Goal: Check status: Check status

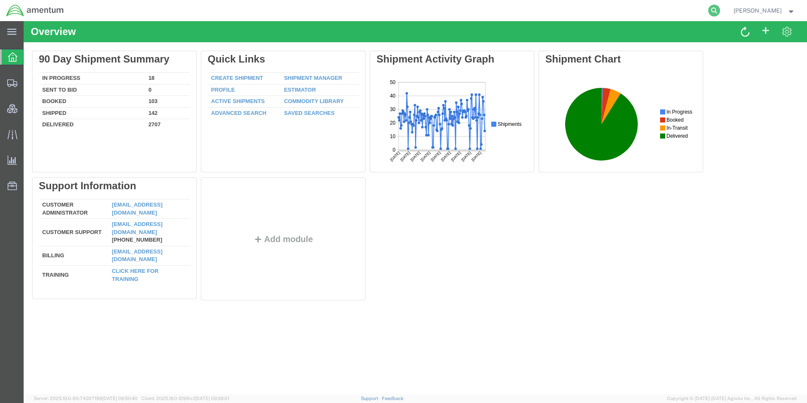
click at [720, 8] on icon at bounding box center [714, 11] width 12 height 12
click at [601, 7] on input "search" at bounding box center [580, 10] width 257 height 20
click at [673, 14] on input "search" at bounding box center [580, 10] width 257 height 20
paste input "56819996"
type input "56819996"
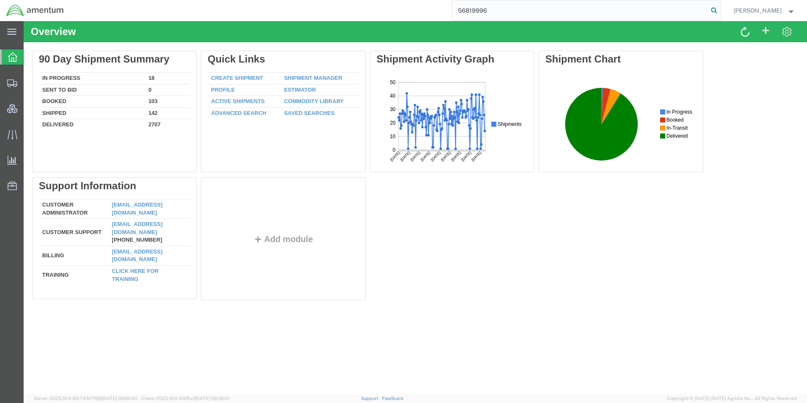
click at [720, 14] on icon at bounding box center [714, 11] width 12 height 12
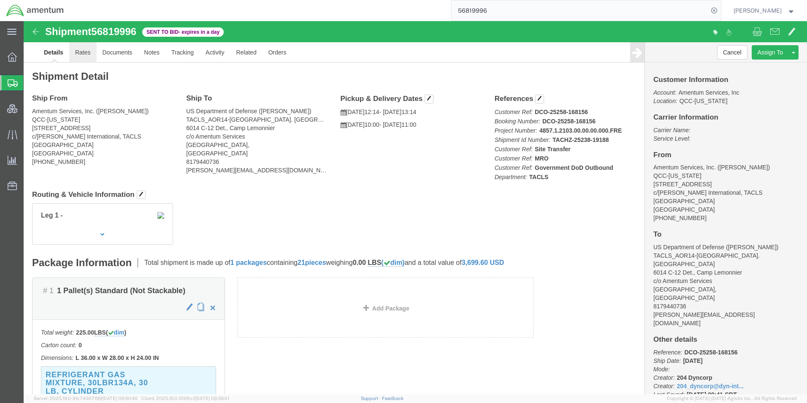
click link "Rates"
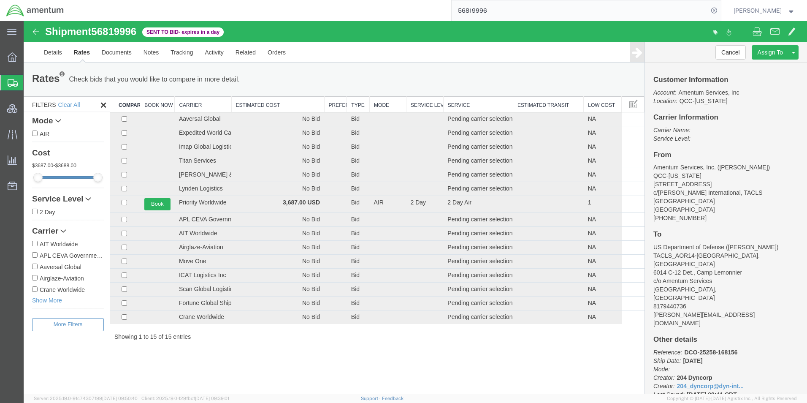
click at [770, 11] on span "[PERSON_NAME]" at bounding box center [758, 10] width 48 height 9
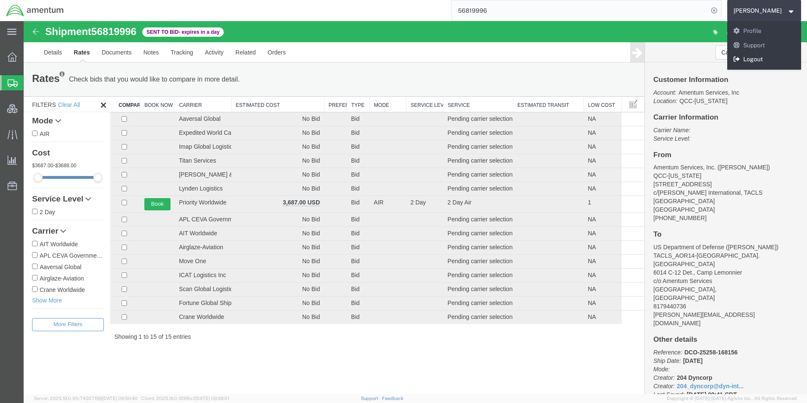
click at [779, 62] on link "Logout" at bounding box center [764, 59] width 74 height 14
